Goal: Transaction & Acquisition: Download file/media

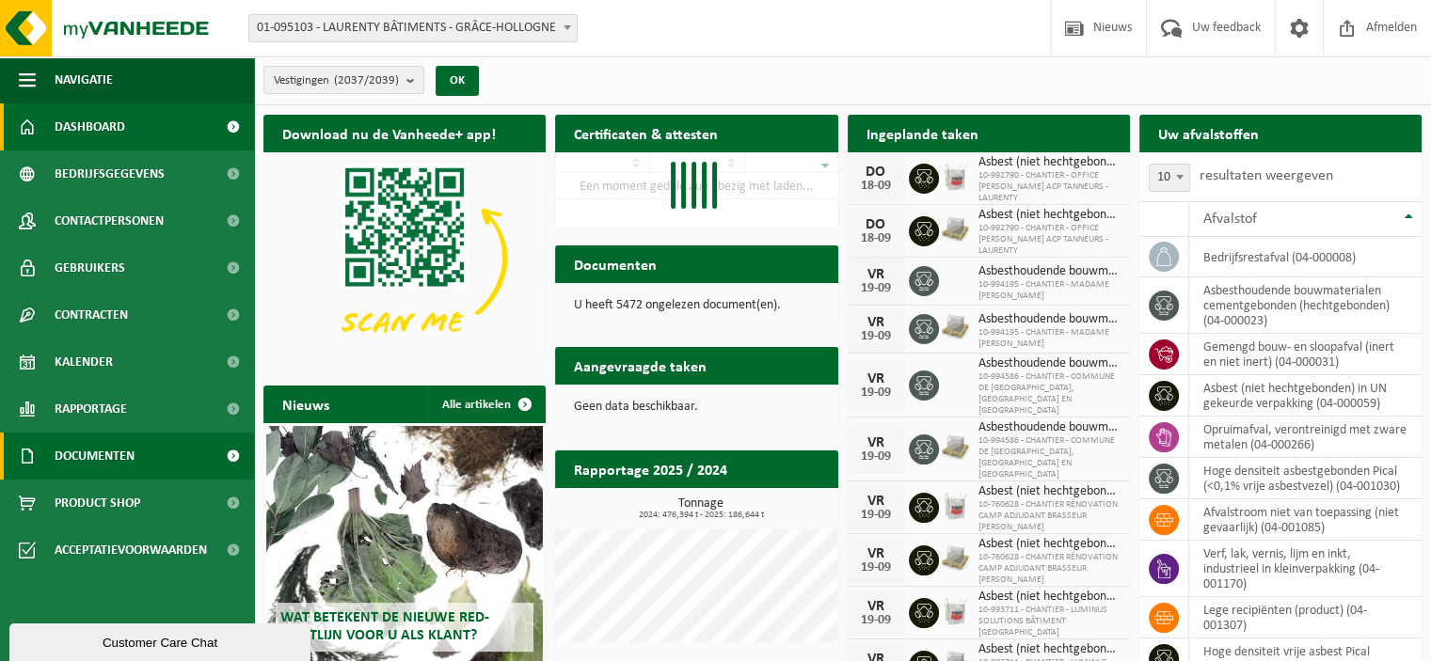
click at [119, 458] on span "Documenten" at bounding box center [95, 456] width 80 height 47
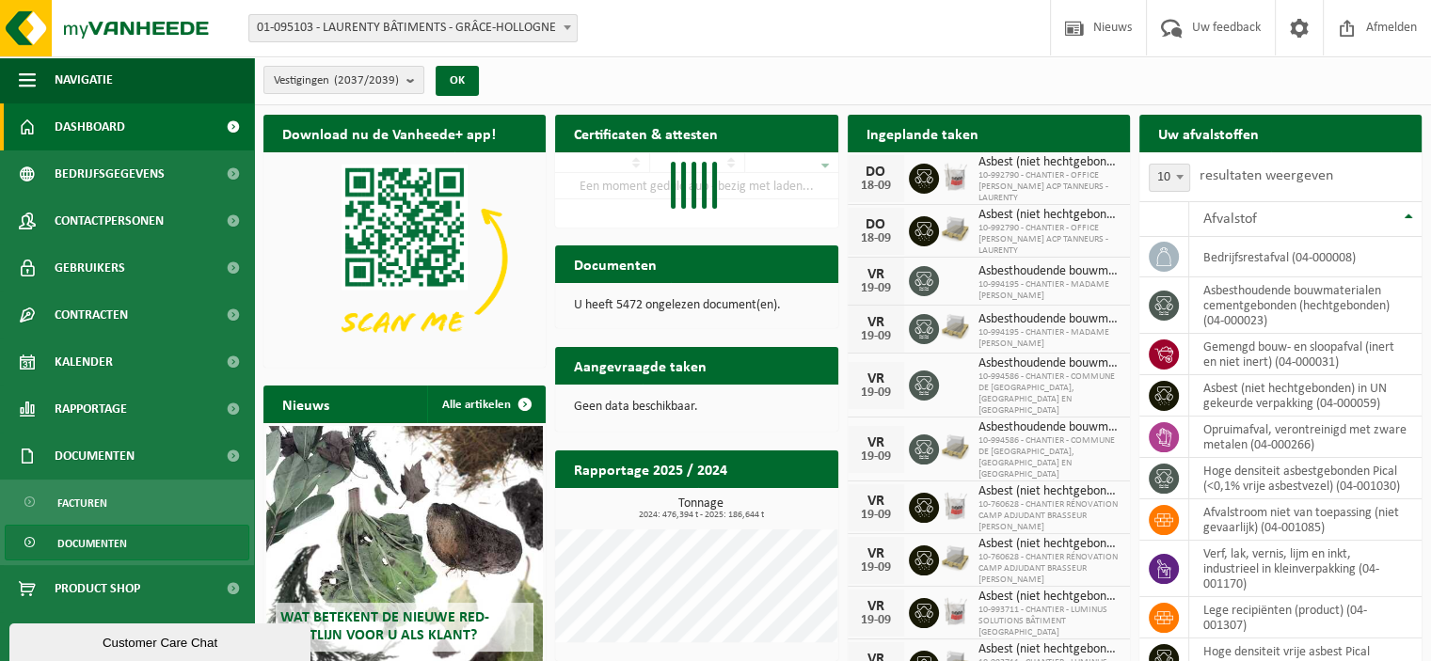
click at [112, 543] on span "Documenten" at bounding box center [92, 544] width 70 height 36
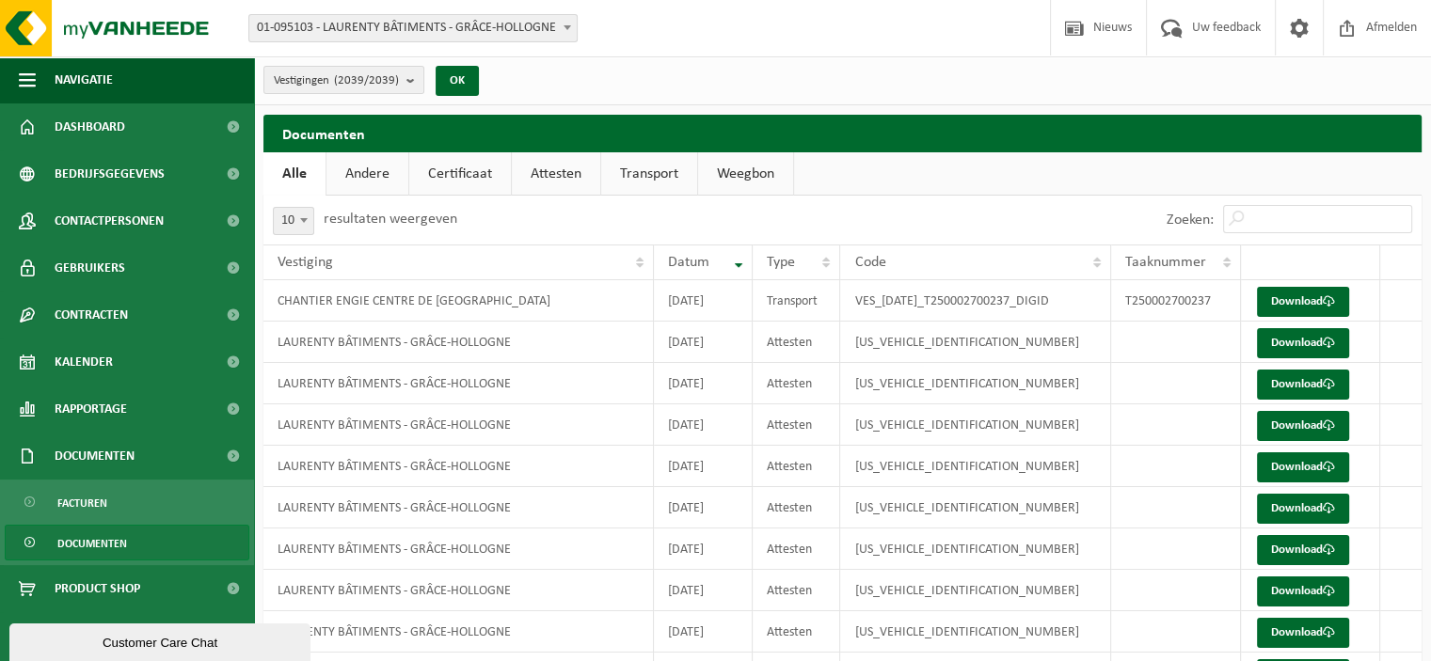
click at [546, 182] on link "Attesten" at bounding box center [556, 173] width 88 height 43
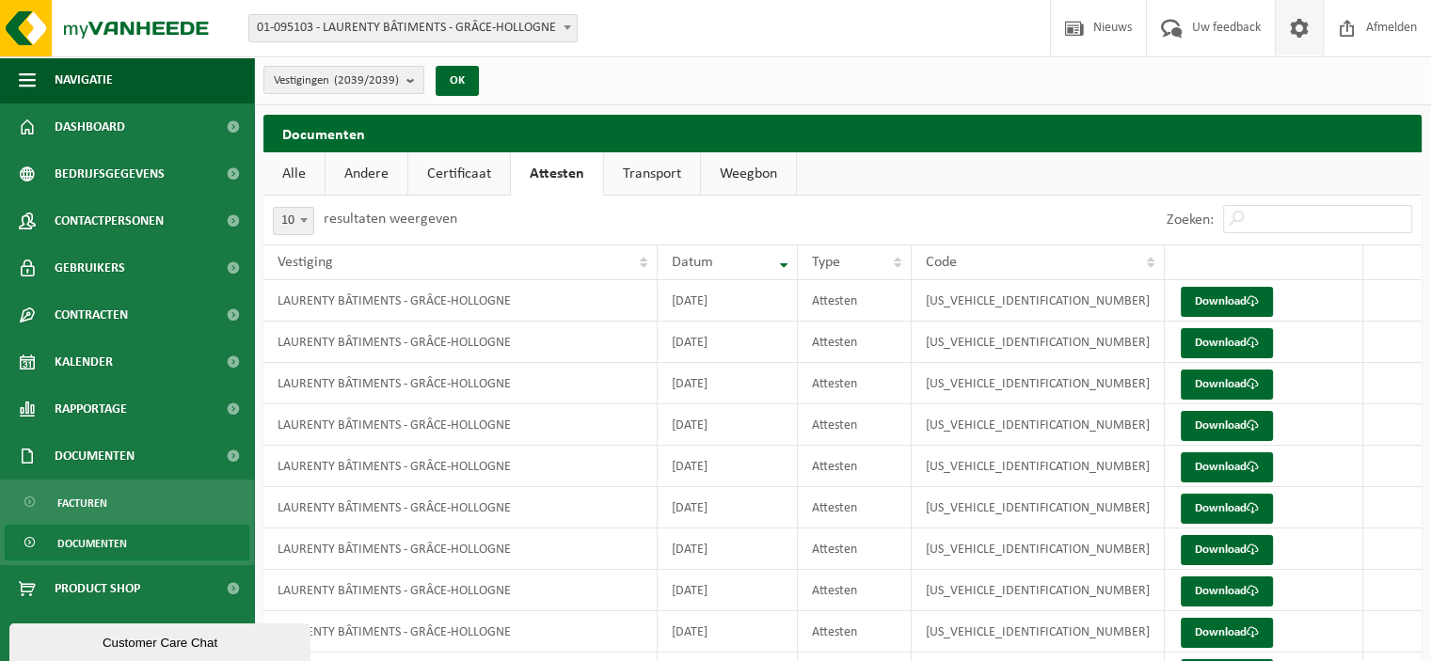
click at [1293, 37] on span at bounding box center [1299, 28] width 28 height 56
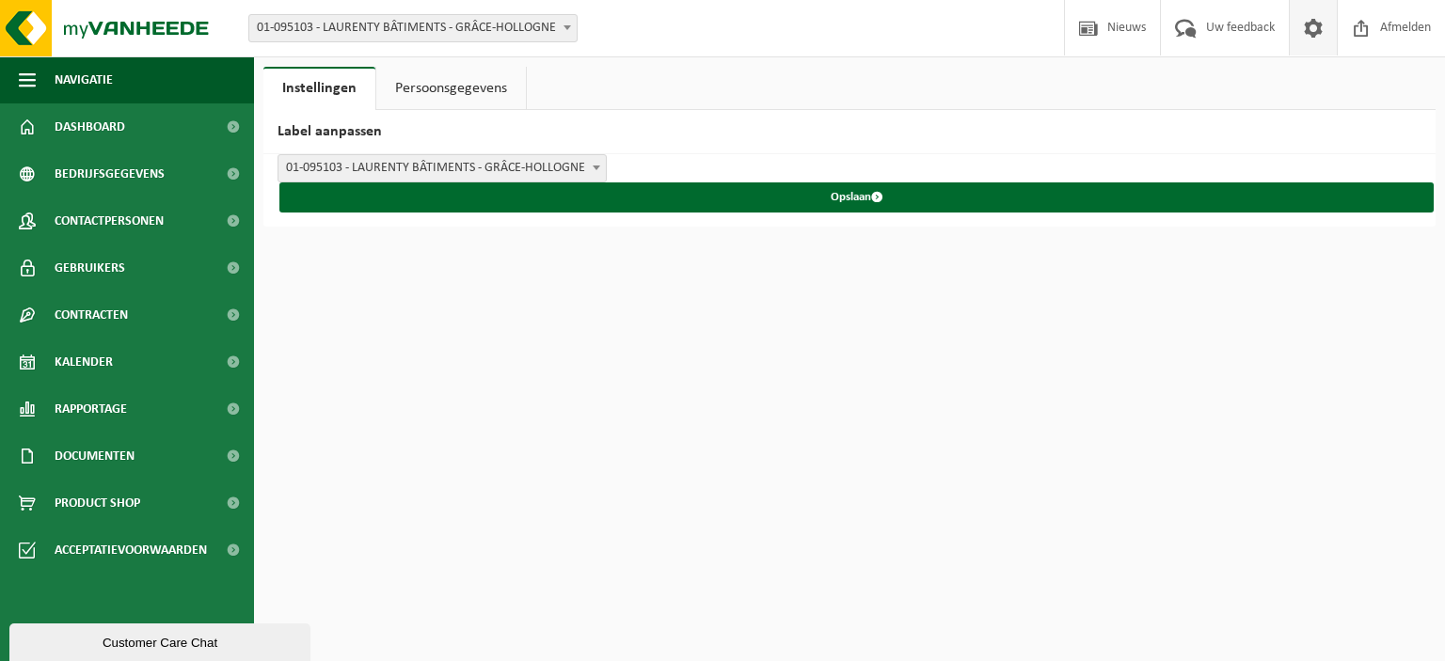
click at [478, 91] on link "Persoonsgegevens" at bounding box center [451, 88] width 150 height 43
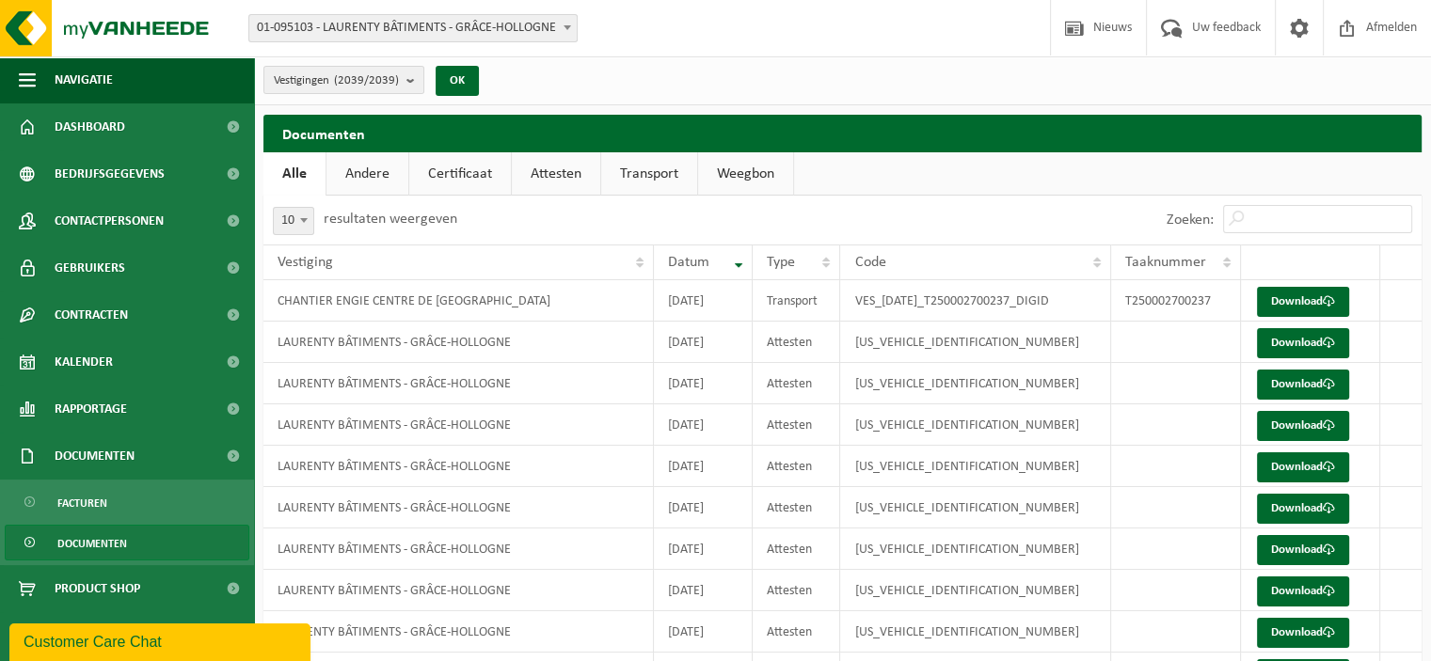
click at [552, 171] on link "Attesten" at bounding box center [556, 173] width 88 height 43
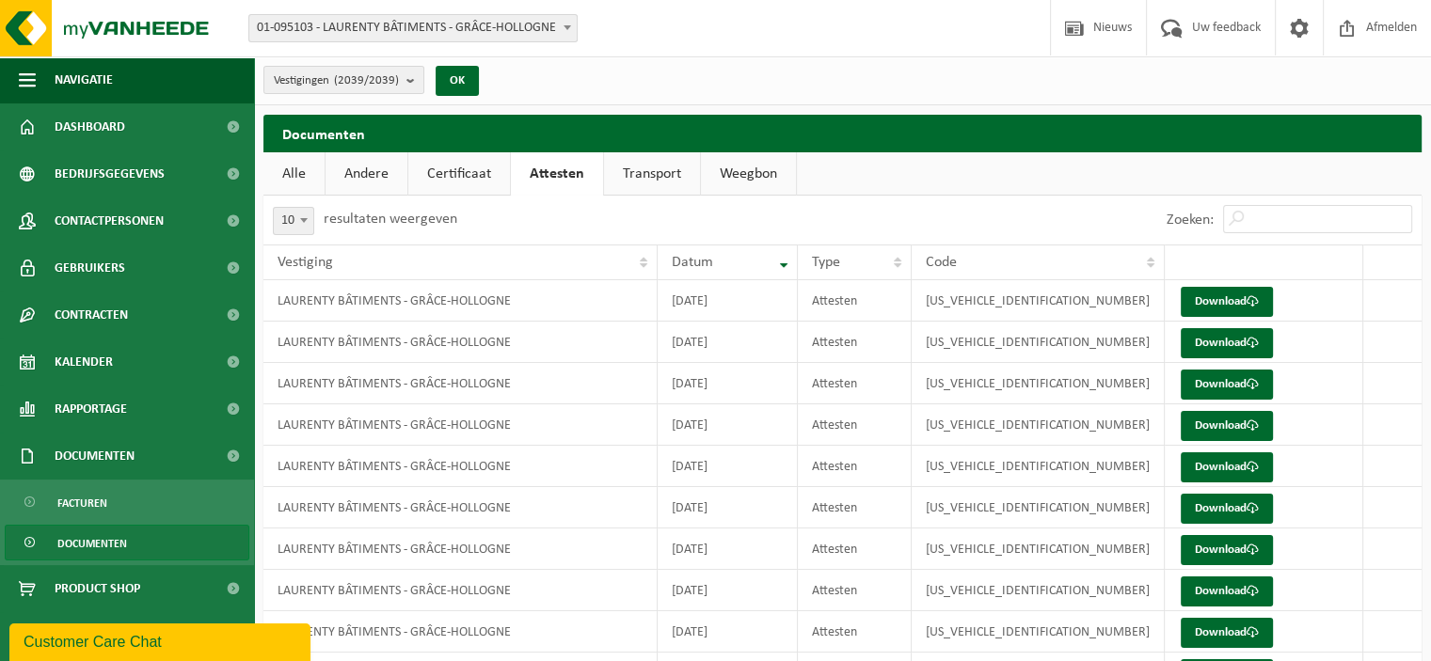
click at [295, 213] on span at bounding box center [304, 220] width 19 height 24
select select "50"
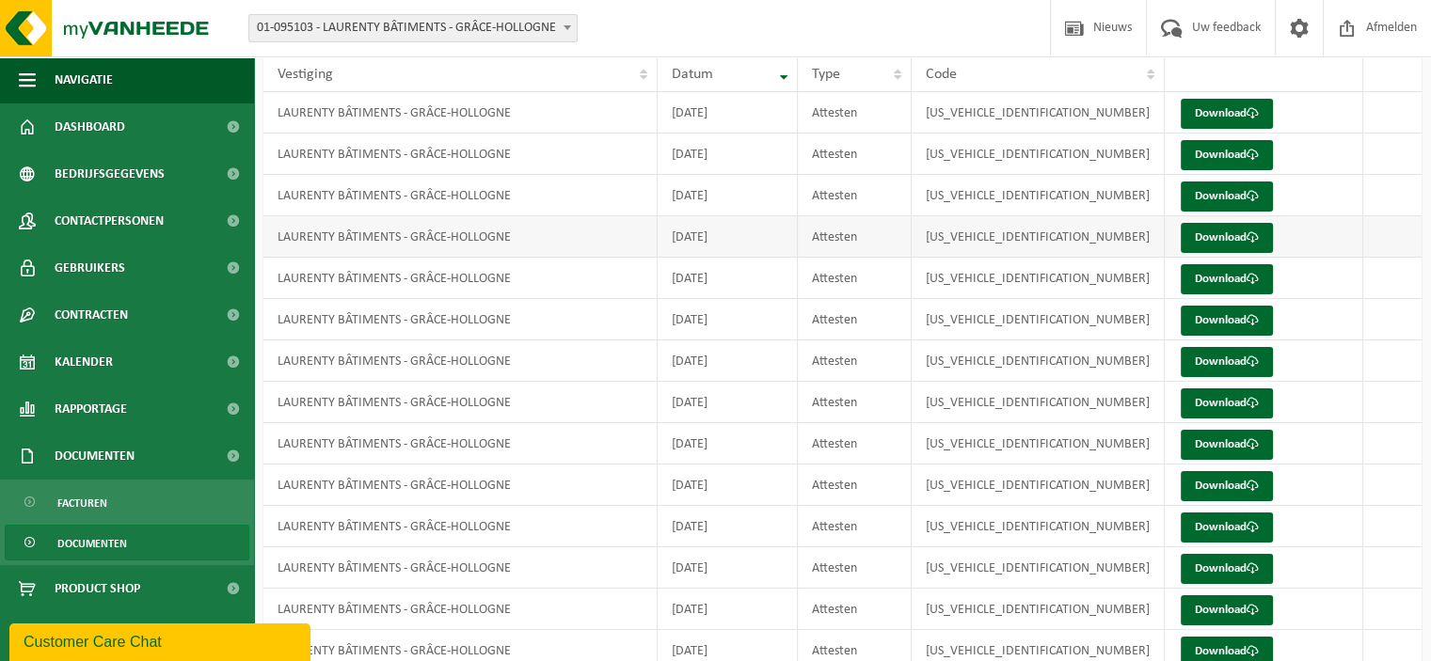
scroll to position [94, 0]
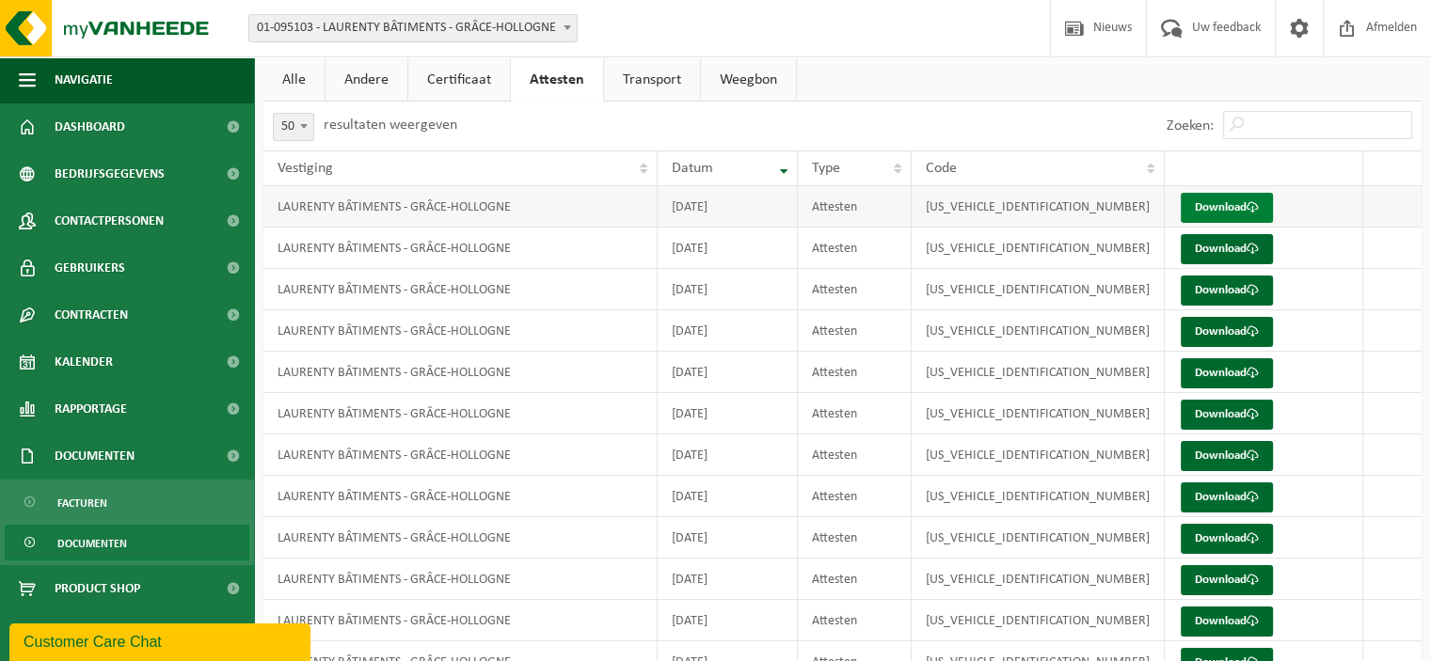
click at [1201, 210] on link "Download" at bounding box center [1227, 208] width 92 height 30
click at [1209, 241] on link "Download" at bounding box center [1227, 249] width 92 height 30
click at [1197, 293] on link "Download" at bounding box center [1227, 291] width 92 height 30
click at [1195, 330] on link "Download" at bounding box center [1227, 332] width 92 height 30
click at [1205, 365] on link "Download" at bounding box center [1227, 373] width 92 height 30
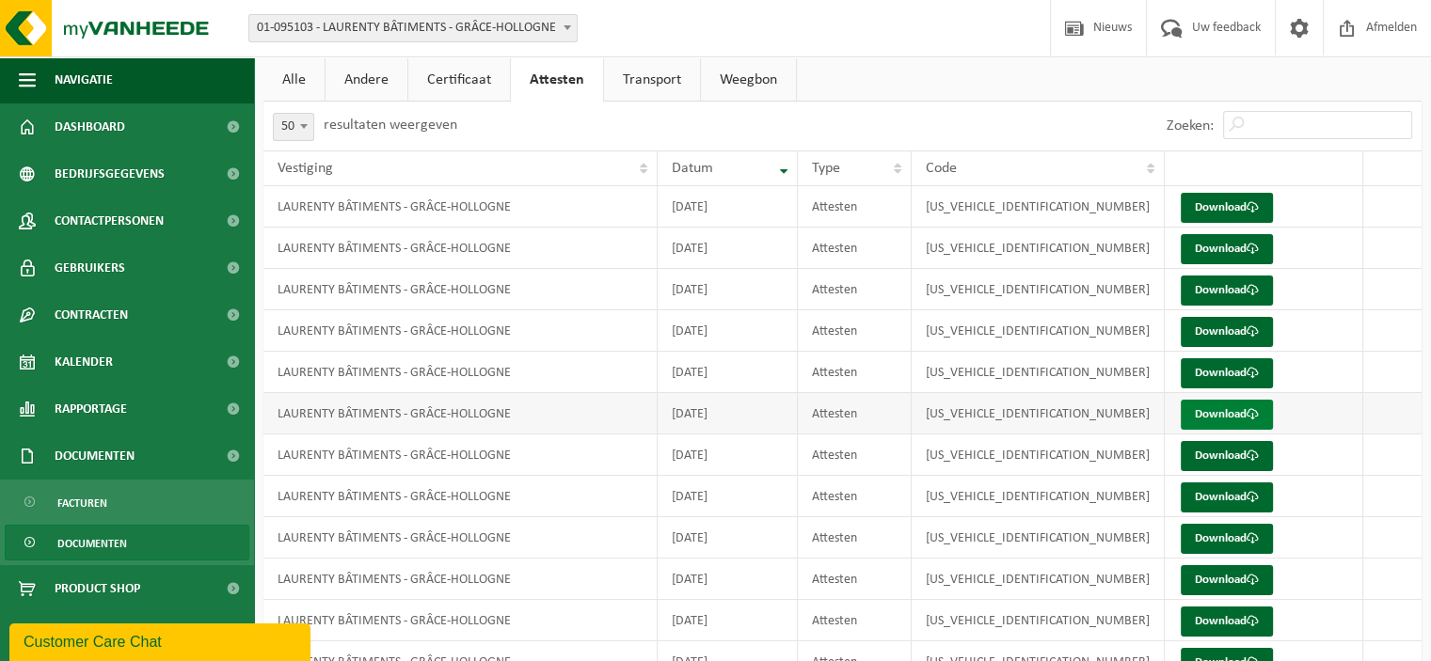
click at [1220, 408] on link "Download" at bounding box center [1227, 415] width 92 height 30
click at [1206, 454] on link "Download" at bounding box center [1227, 456] width 92 height 30
click at [1218, 495] on link "Download" at bounding box center [1227, 498] width 92 height 30
click at [1193, 545] on link "Download" at bounding box center [1227, 539] width 92 height 30
click at [1208, 577] on link "Download" at bounding box center [1227, 580] width 92 height 30
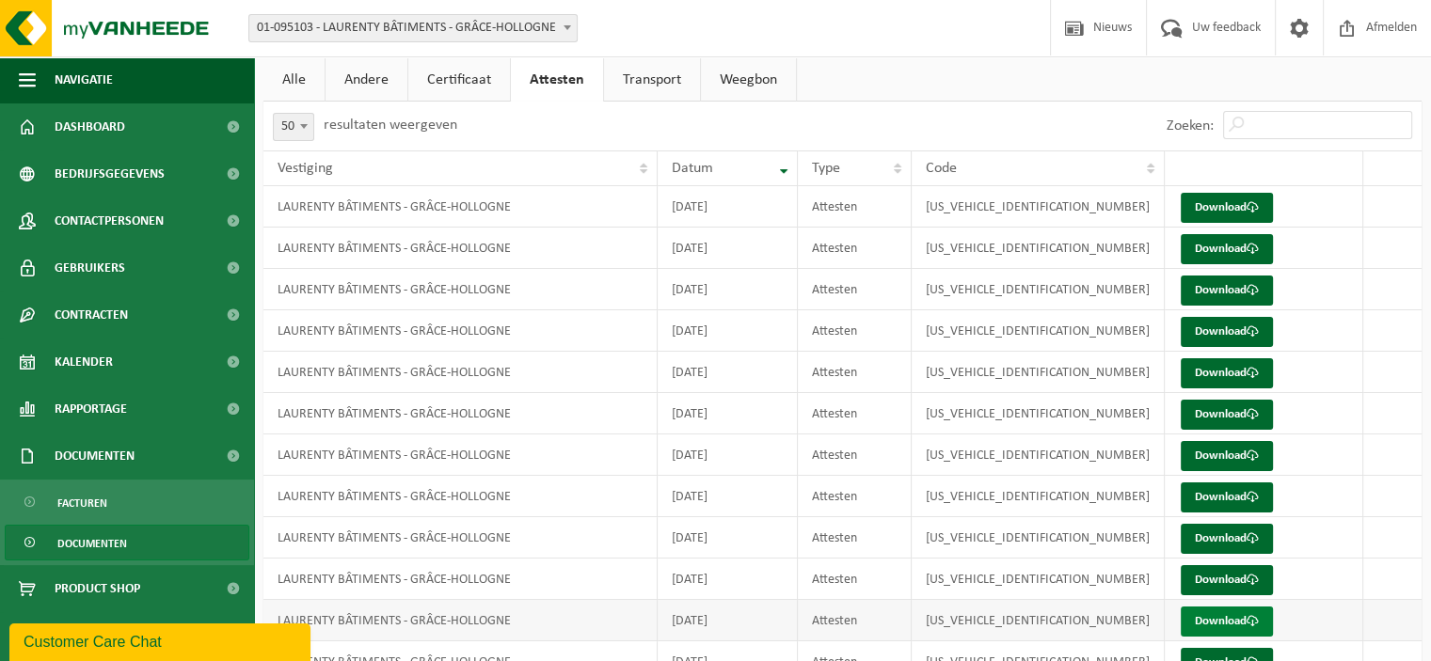
click at [1210, 618] on link "Download" at bounding box center [1227, 622] width 92 height 30
click at [1197, 656] on link "Download" at bounding box center [1227, 663] width 92 height 30
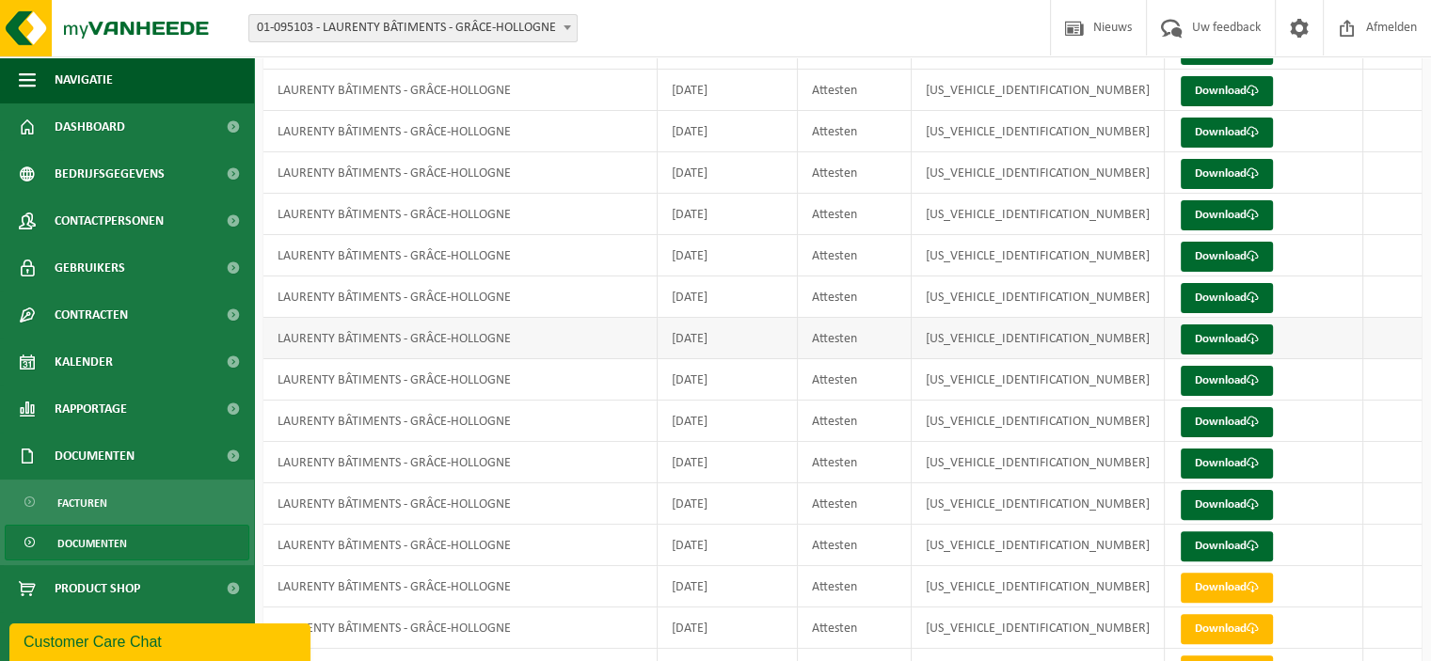
scroll to position [470, 0]
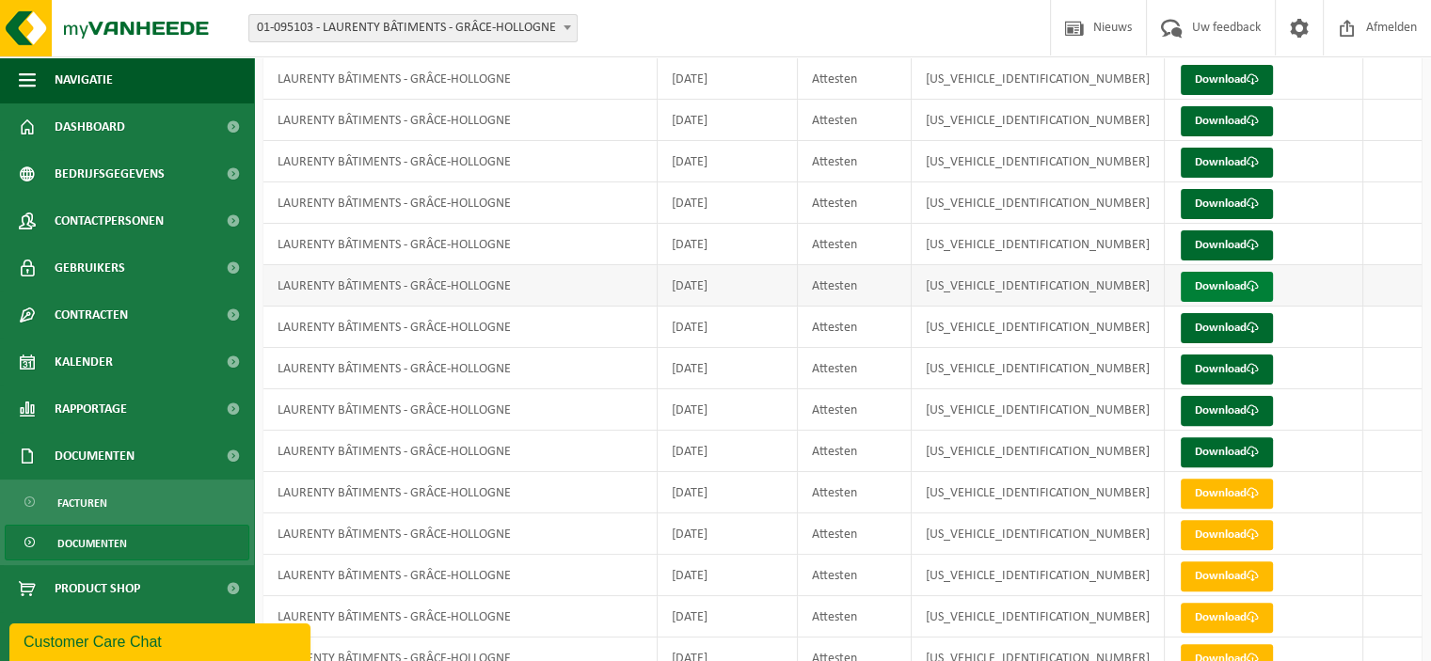
click at [1246, 272] on link "Download" at bounding box center [1227, 287] width 92 height 30
click at [1200, 323] on link "Download" at bounding box center [1227, 328] width 92 height 30
click at [1220, 452] on link "Download" at bounding box center [1227, 453] width 92 height 30
click at [1187, 416] on link "Download" at bounding box center [1227, 411] width 92 height 30
click at [1212, 372] on link "Download" at bounding box center [1227, 370] width 92 height 30
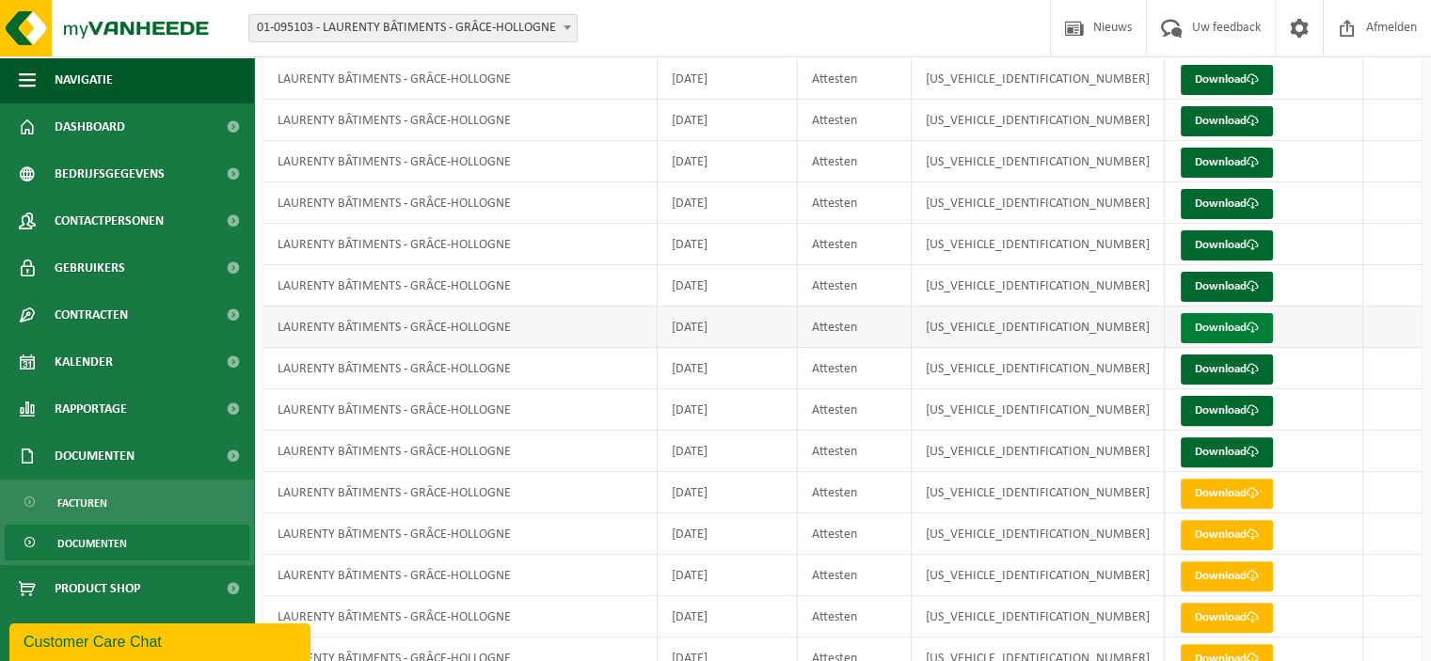
click at [1208, 327] on link "Download" at bounding box center [1227, 328] width 92 height 30
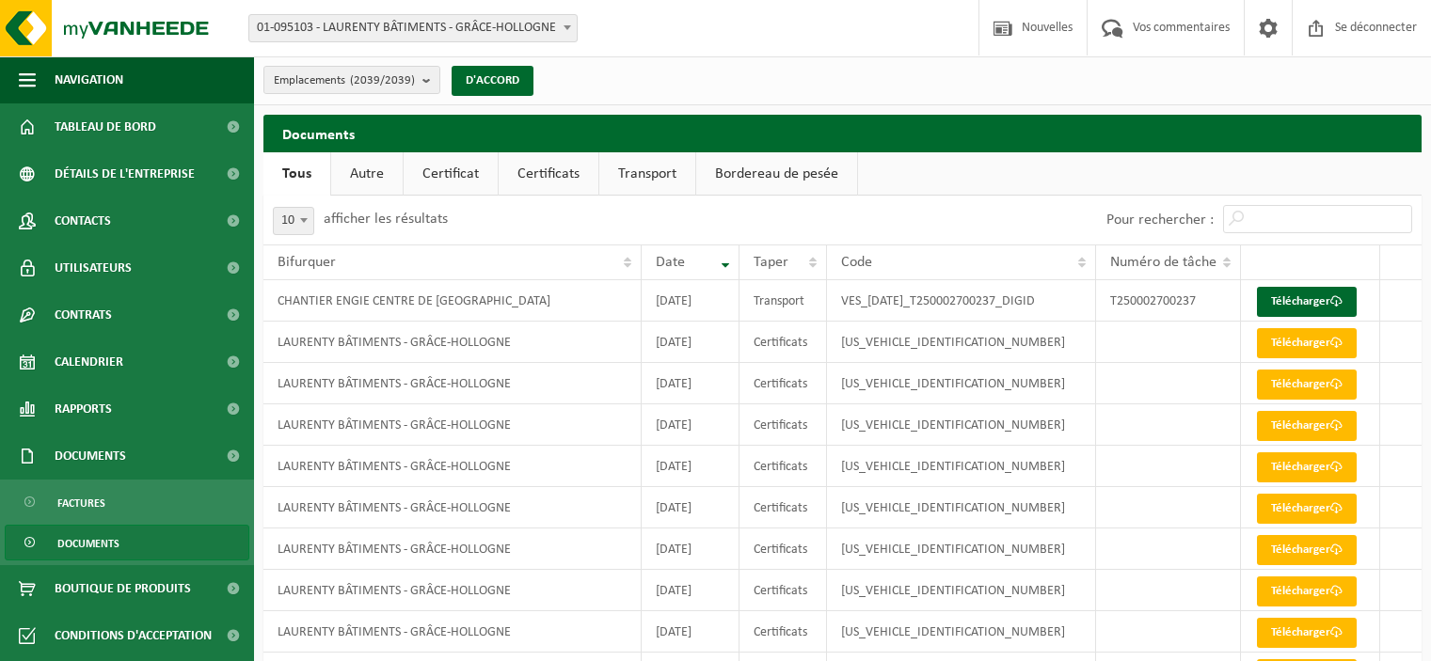
click at [561, 174] on font "Certificats" at bounding box center [549, 174] width 62 height 15
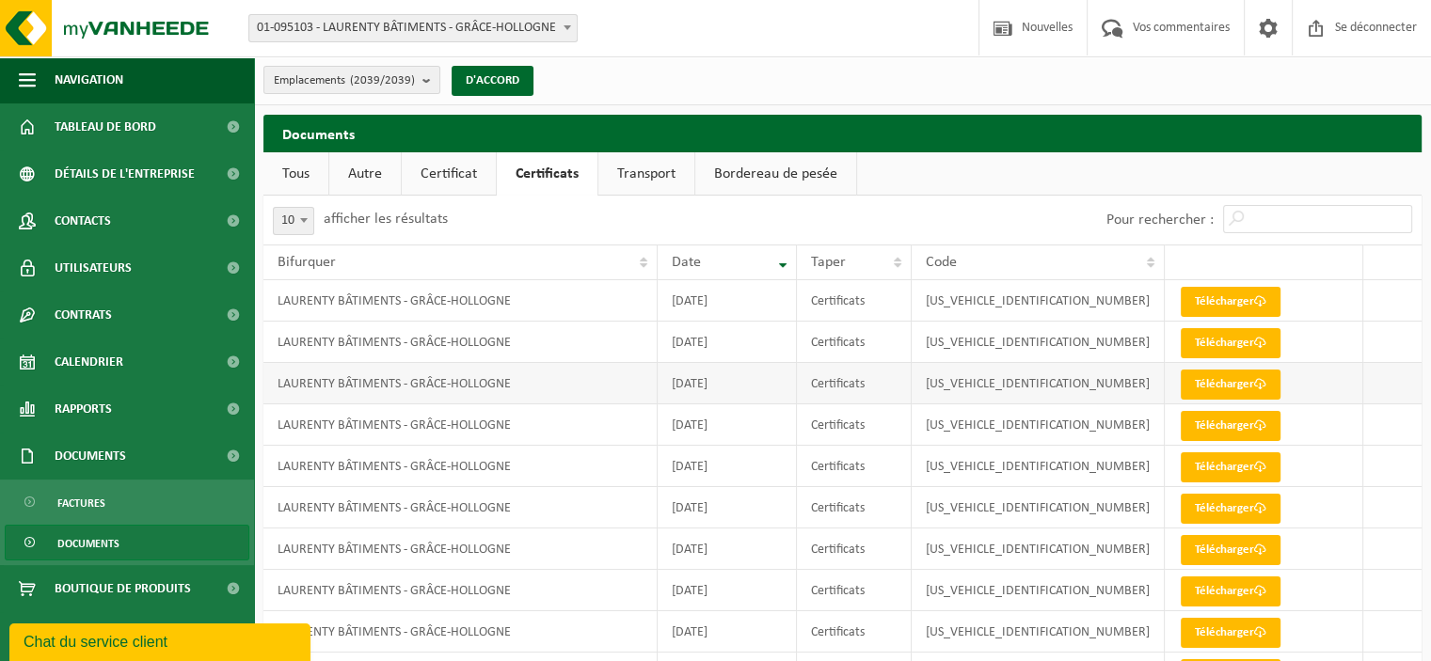
scroll to position [102, 0]
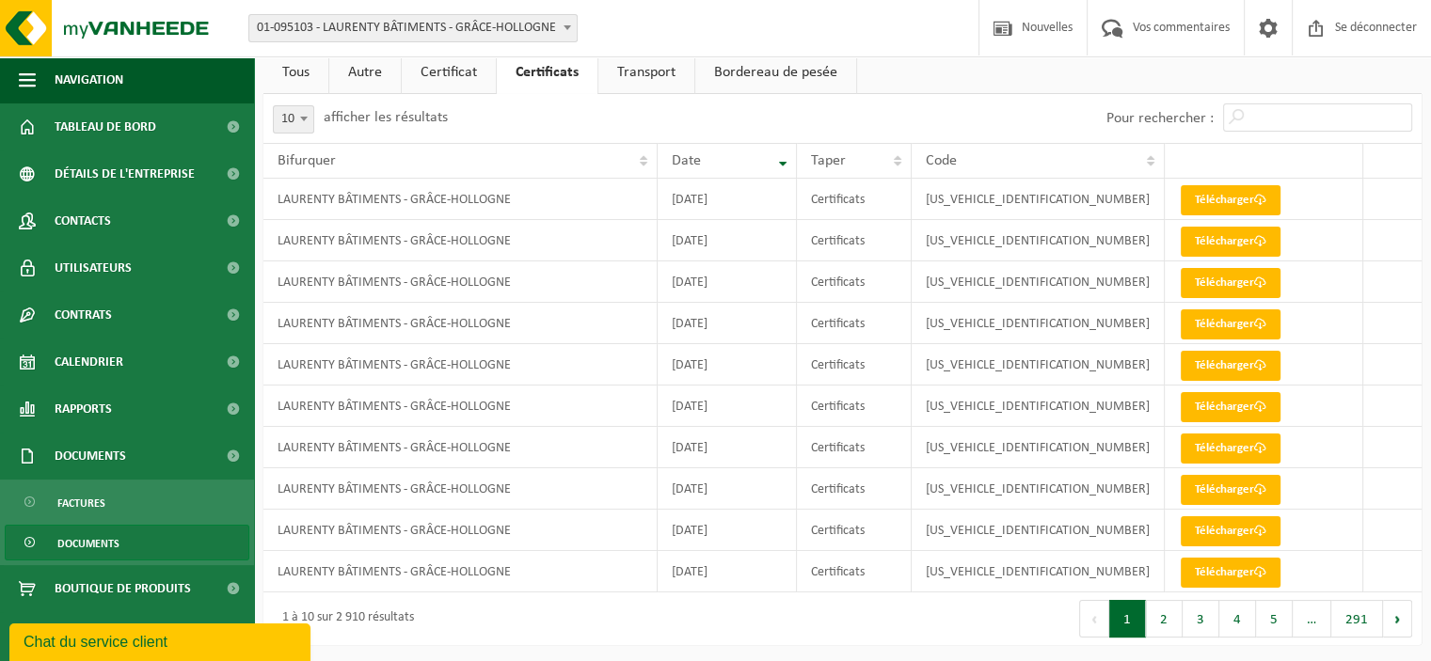
click at [312, 123] on span at bounding box center [304, 118] width 19 height 24
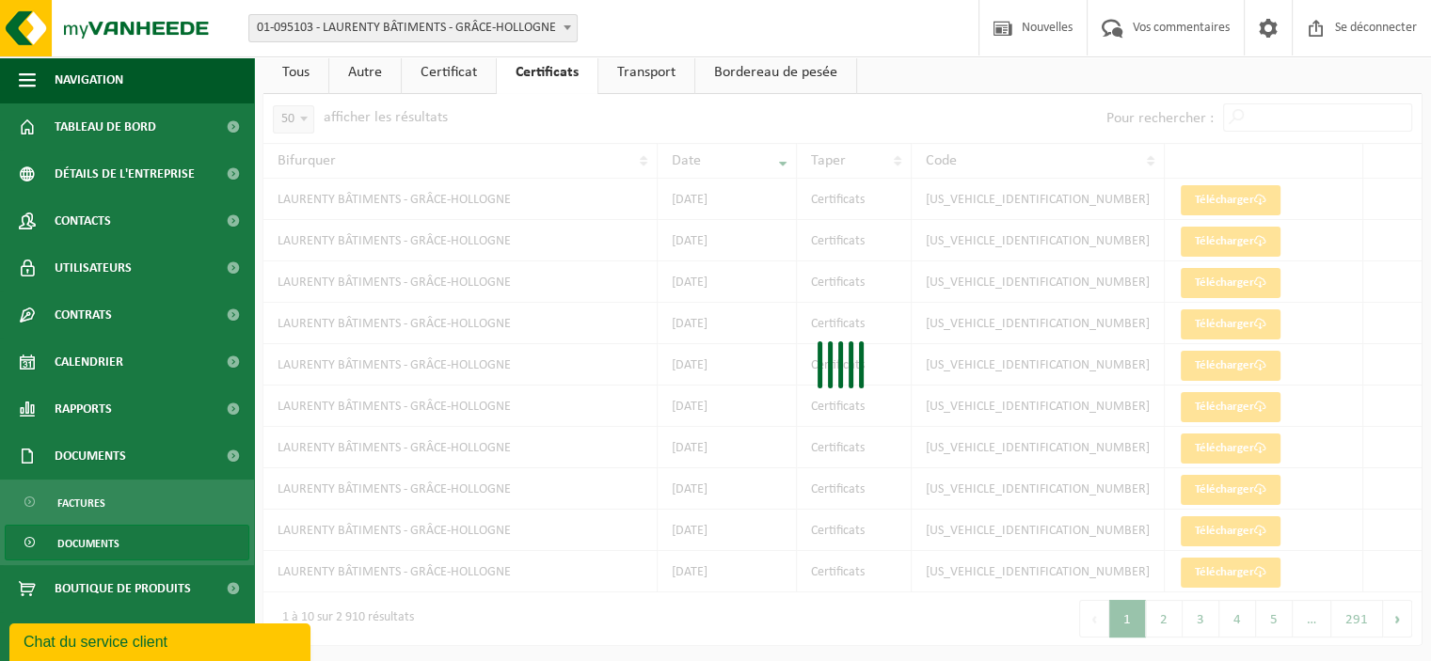
select select "50"
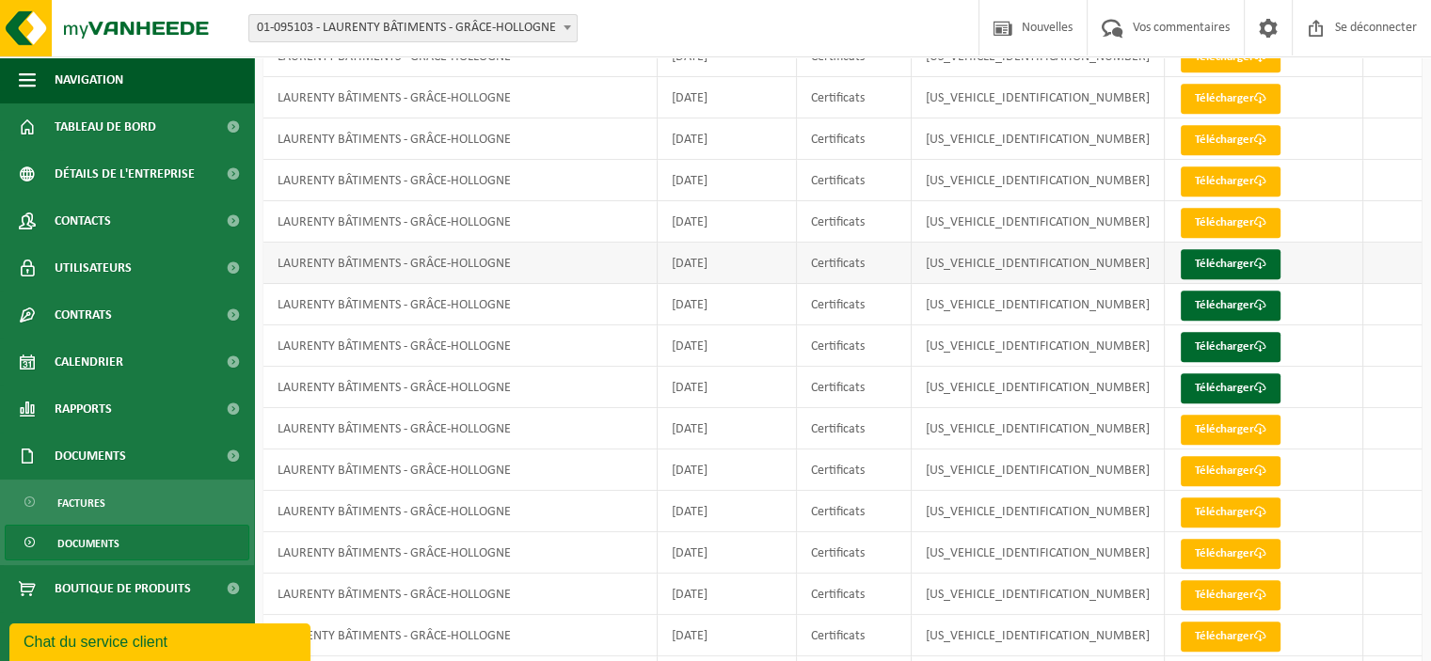
scroll to position [1043, 0]
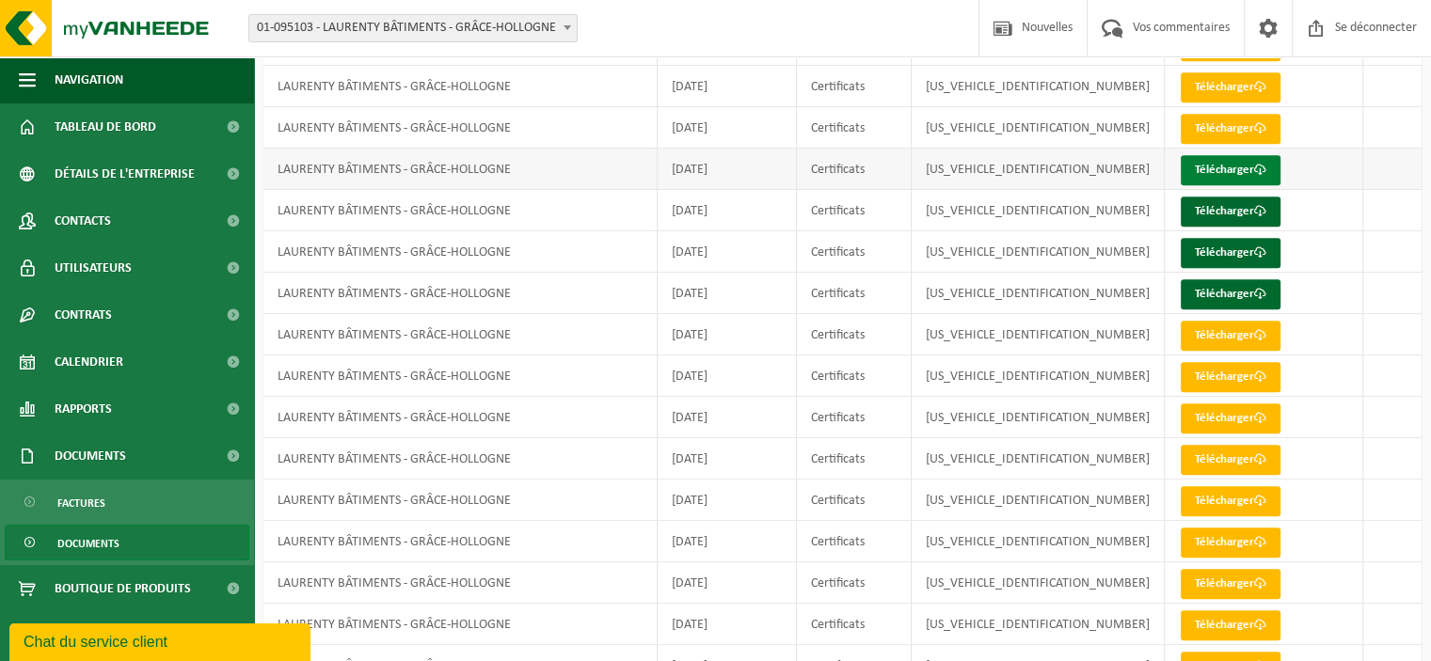
click at [1227, 171] on font "Télécharger" at bounding box center [1224, 170] width 59 height 12
click at [1210, 205] on font "Télécharger" at bounding box center [1224, 211] width 59 height 12
click at [1236, 247] on font "Télécharger" at bounding box center [1224, 253] width 59 height 12
click at [1212, 293] on font "Télécharger" at bounding box center [1224, 294] width 59 height 12
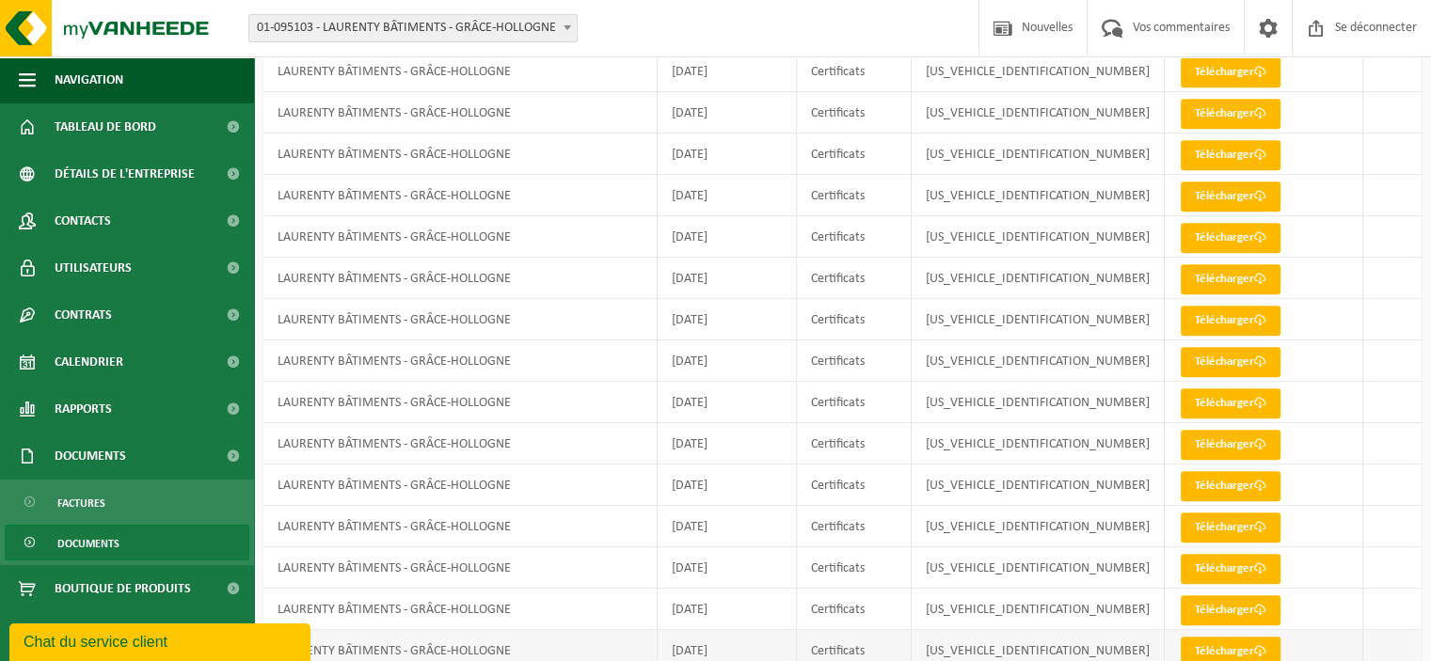
scroll to position [1750, 0]
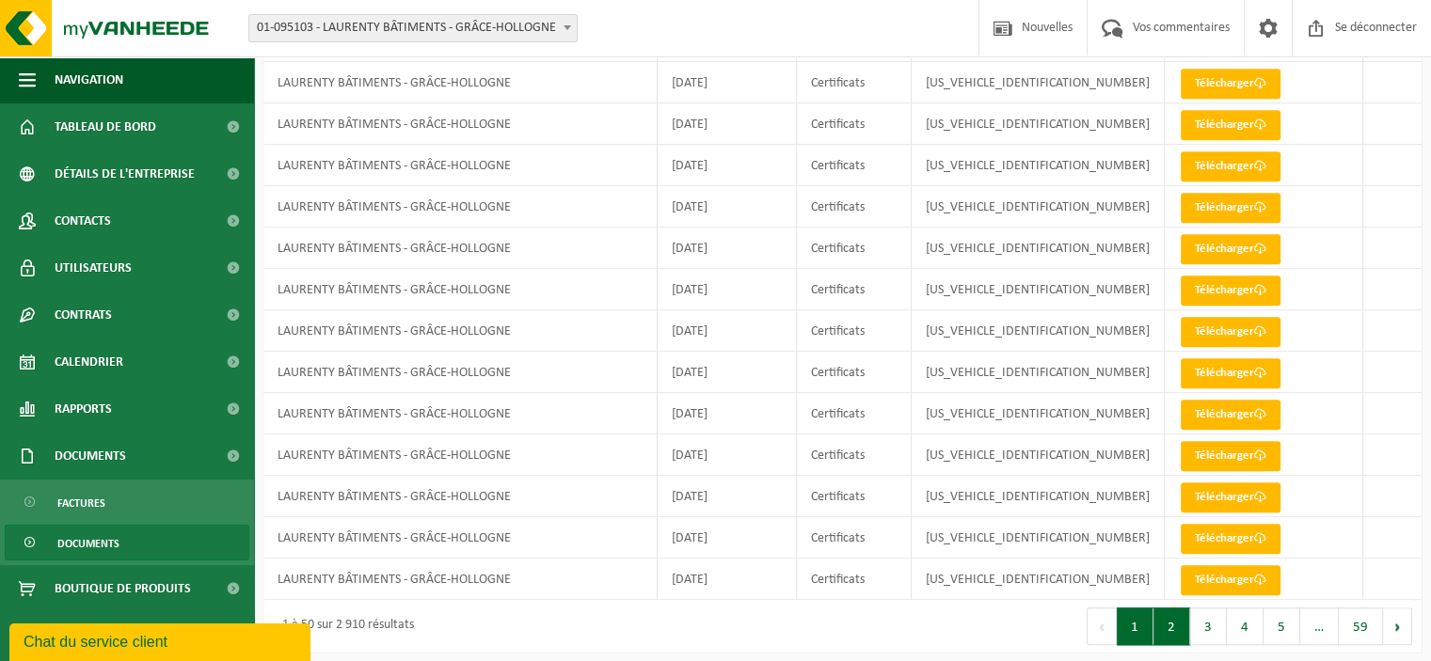
click at [1170, 620] on button "2" at bounding box center [1172, 627] width 37 height 38
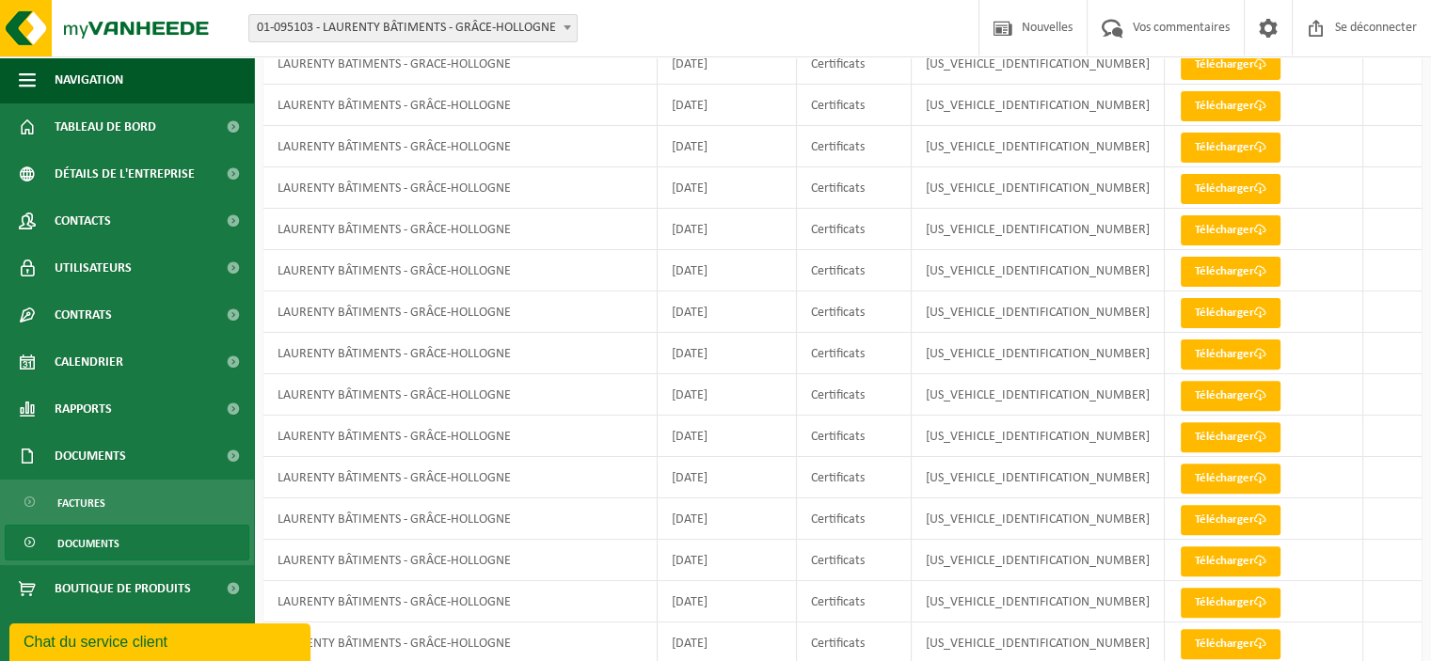
scroll to position [433, 0]
